Goal: Information Seeking & Learning: Learn about a topic

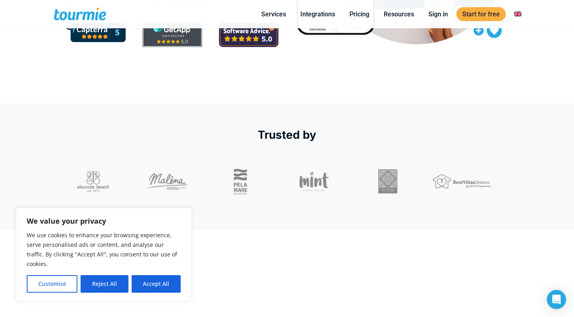
scroll to position [215, 0]
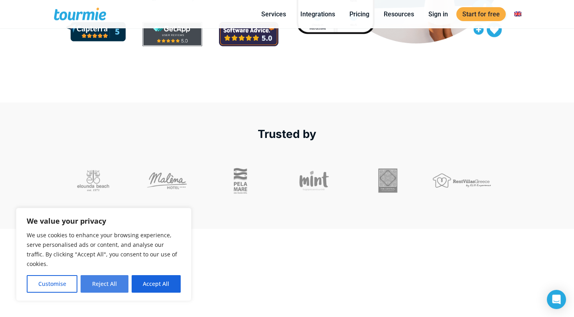
click at [110, 282] on button "Reject All" at bounding box center [104, 284] width 47 height 18
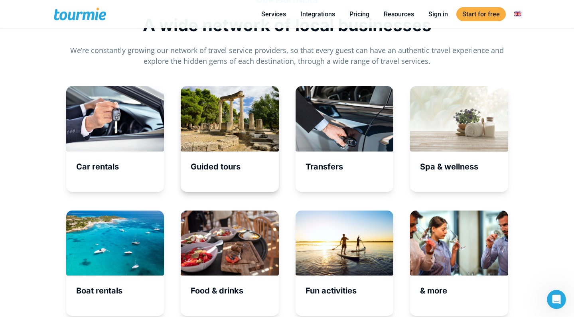
scroll to position [2606, 0]
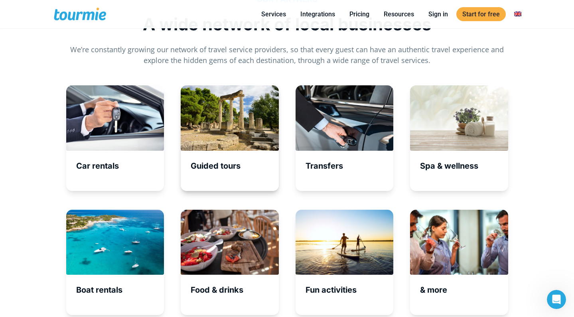
click at [235, 156] on div "Guided tours" at bounding box center [230, 138] width 98 height 106
click at [240, 128] on div at bounding box center [230, 117] width 98 height 65
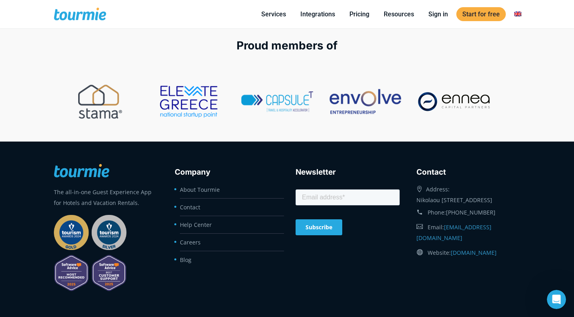
scroll to position [3217, 0]
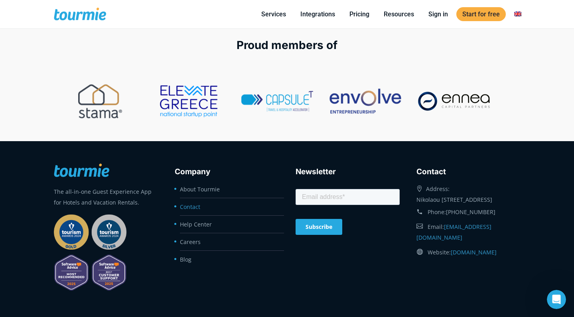
click at [194, 207] on link "Contact" at bounding box center [190, 207] width 20 height 8
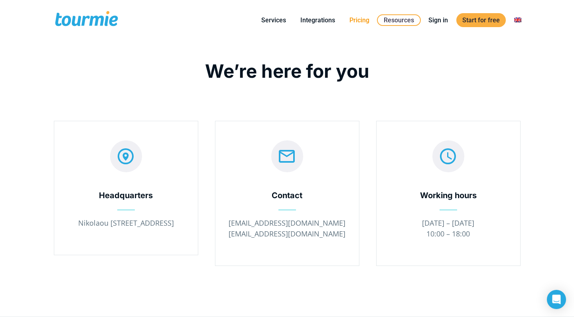
click at [355, 25] on li "Pricing" at bounding box center [359, 20] width 34 height 36
click at [361, 22] on link "Pricing" at bounding box center [360, 20] width 32 height 10
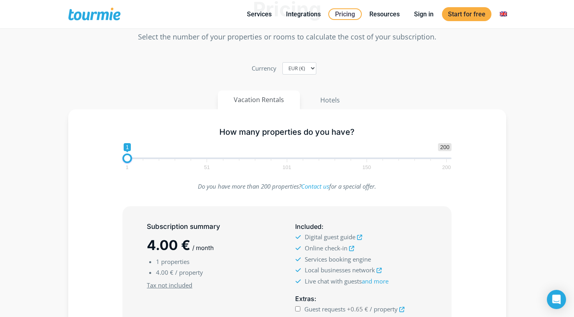
scroll to position [87, 0]
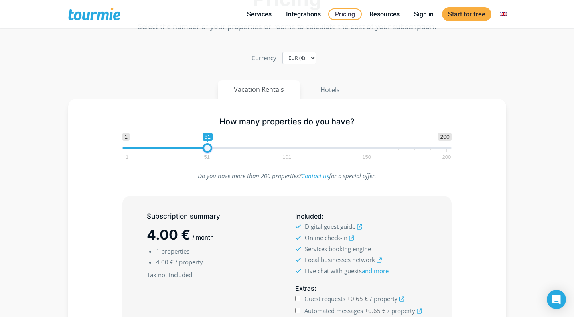
drag, startPoint x: 125, startPoint y: 148, endPoint x: 205, endPoint y: 151, distance: 79.8
click at [205, 151] on span at bounding box center [208, 148] width 10 height 10
type input "5"
drag, startPoint x: 209, startPoint y: 150, endPoint x: 135, endPoint y: 147, distance: 73.9
click at [135, 147] on span at bounding box center [134, 148] width 10 height 10
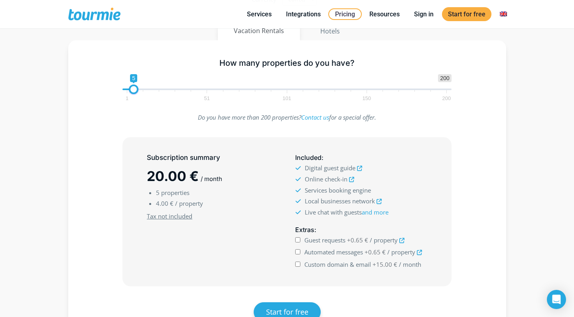
scroll to position [146, 0]
click at [380, 201] on icon at bounding box center [379, 200] width 5 height 5
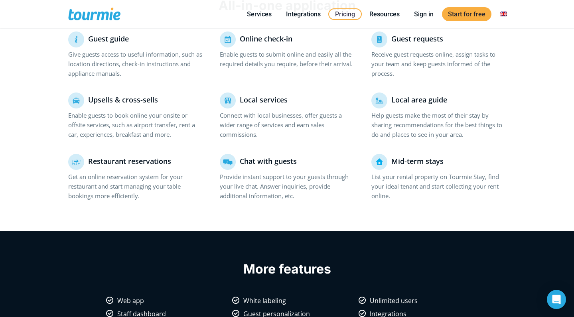
scroll to position [566, 0]
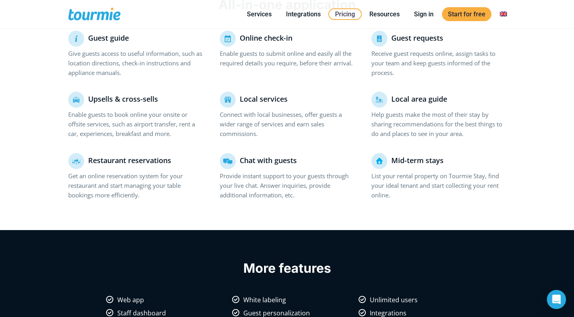
click at [379, 163] on p "Mid-term stays" at bounding box center [438, 161] width 135 height 16
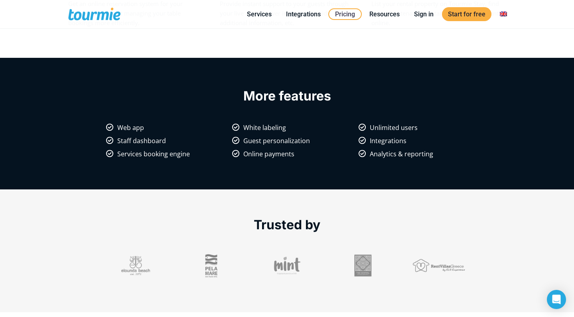
scroll to position [739, 0]
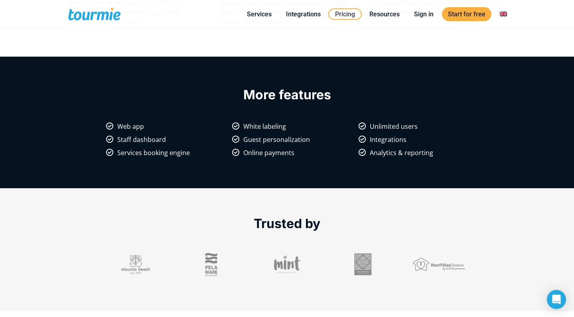
click at [272, 115] on div "More features Web app White labeling Unlimited users Staff dashboard Guest pers…" at bounding box center [287, 119] width 455 height 116
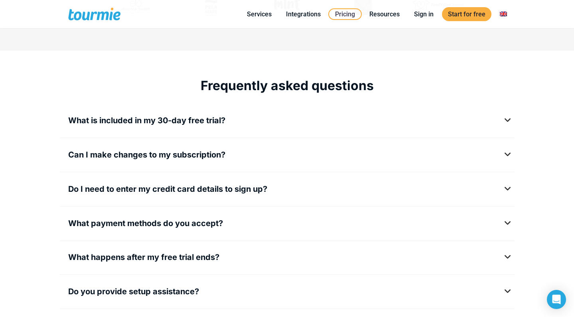
scroll to position [1001, 0]
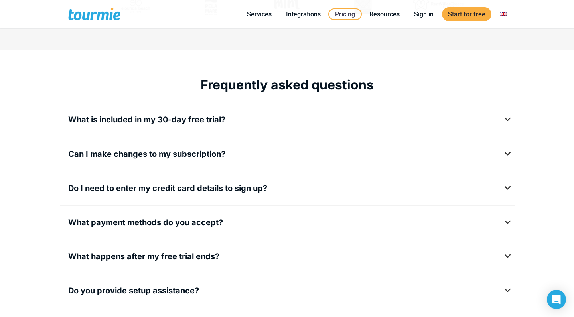
click at [184, 155] on span "Can I make changes to my subscription?" at bounding box center [146, 154] width 157 height 10
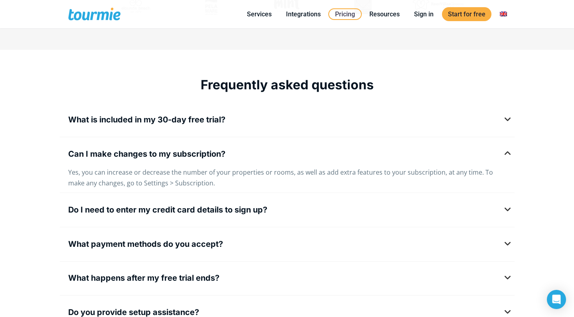
click at [184, 155] on span "Can I make changes to my subscription?" at bounding box center [146, 154] width 157 height 10
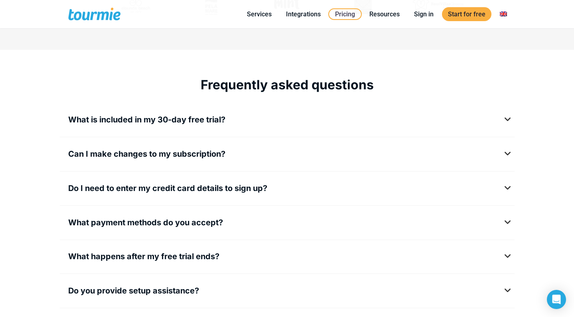
click at [221, 118] on span "What is included in my 30-day free trial?" at bounding box center [146, 120] width 157 height 10
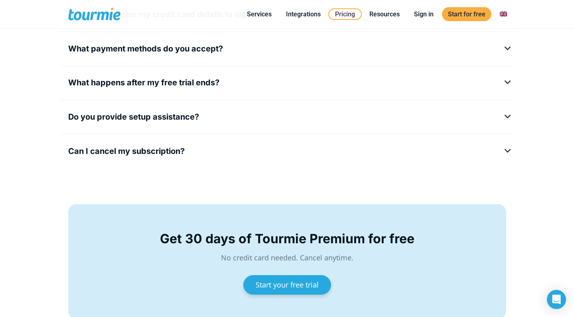
scroll to position [1199, 0]
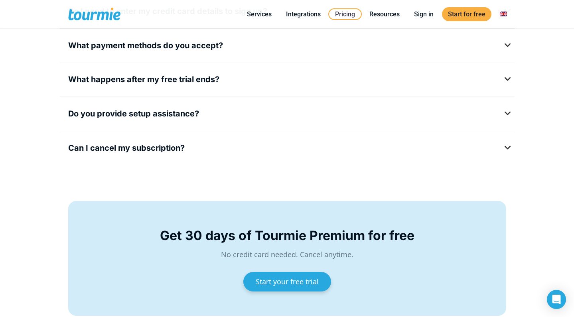
click at [191, 118] on span "Do you provide setup assistance?" at bounding box center [133, 114] width 131 height 10
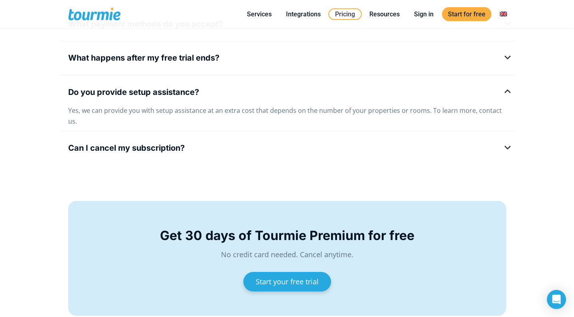
click at [170, 143] on span "Can I cancel my subscription?" at bounding box center [126, 148] width 117 height 10
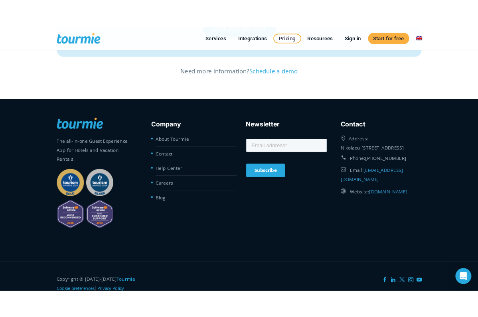
scroll to position [1489, 0]
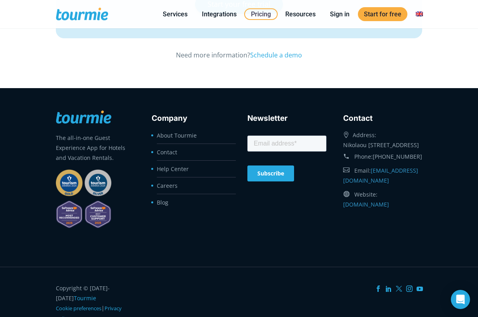
click at [95, 11] on span at bounding box center [88, 14] width 65 height 19
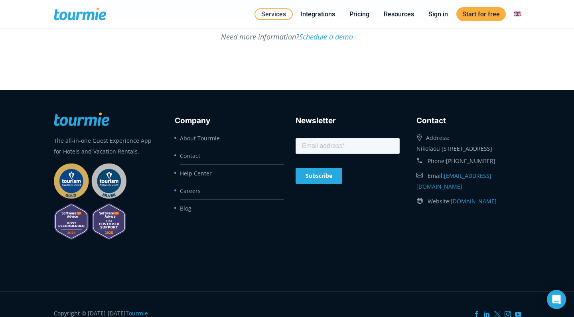
scroll to position [1648, 0]
